Goal: Check status: Check status

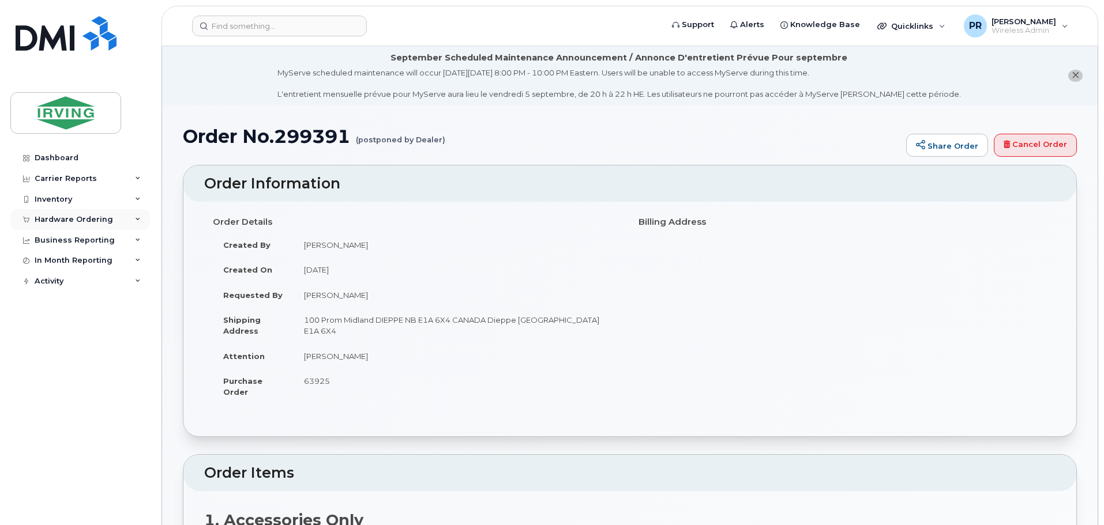
click at [61, 218] on div "Hardware Ordering" at bounding box center [74, 219] width 78 height 9
click at [67, 258] on link "Orders" at bounding box center [90, 263] width 119 height 22
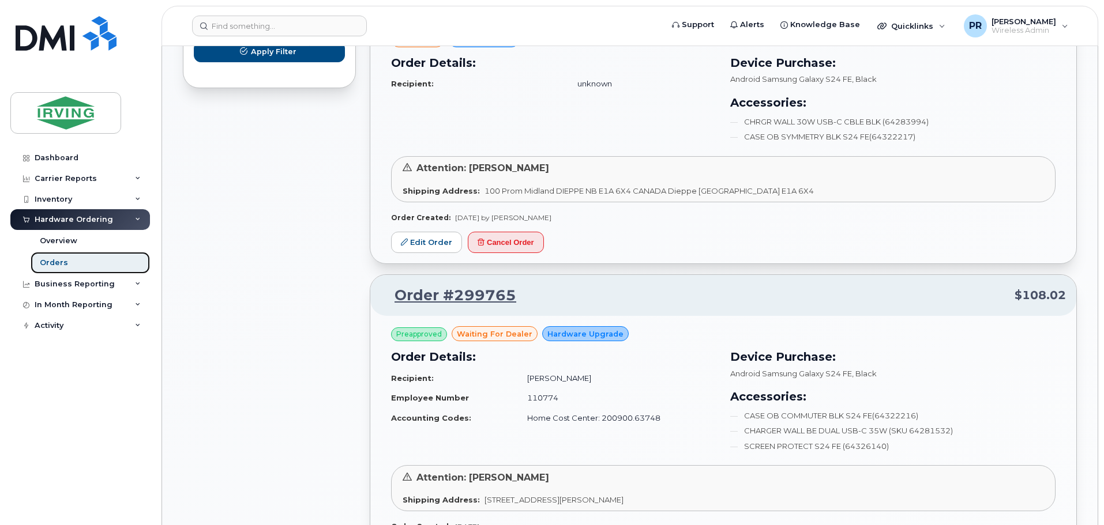
scroll to position [692, 0]
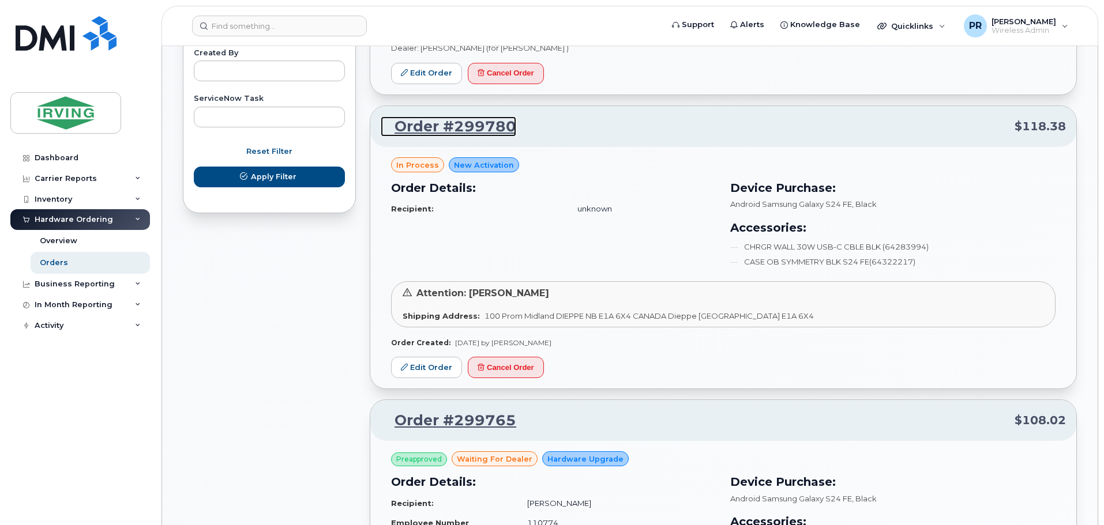
click at [444, 127] on link "Order #299780" at bounding box center [449, 126] width 136 height 21
